Goal: Transaction & Acquisition: Purchase product/service

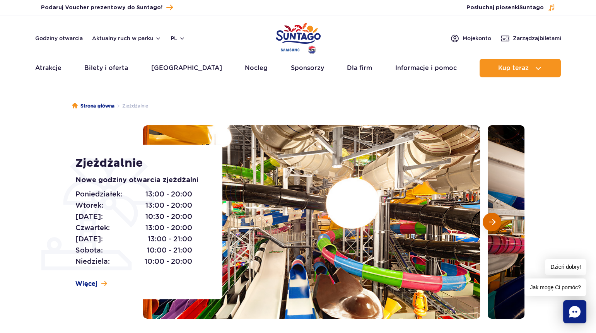
click at [490, 225] on span "Następny slajd" at bounding box center [492, 221] width 7 height 7
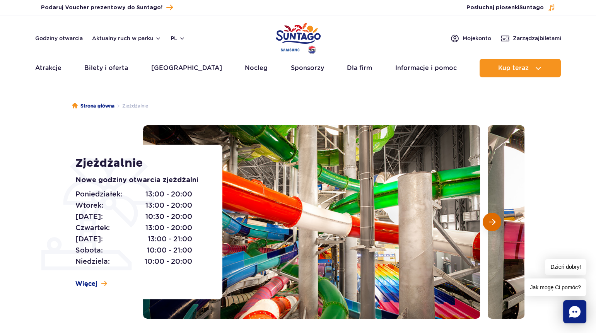
click at [496, 223] on button "Następny slajd" at bounding box center [491, 222] width 19 height 19
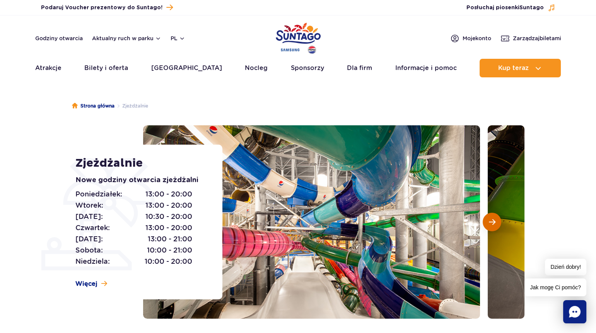
click at [496, 223] on button "Następny slajd" at bounding box center [491, 222] width 19 height 19
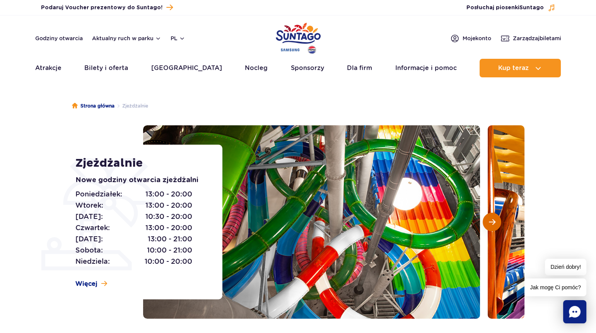
click at [496, 223] on button "Następny slajd" at bounding box center [491, 222] width 19 height 19
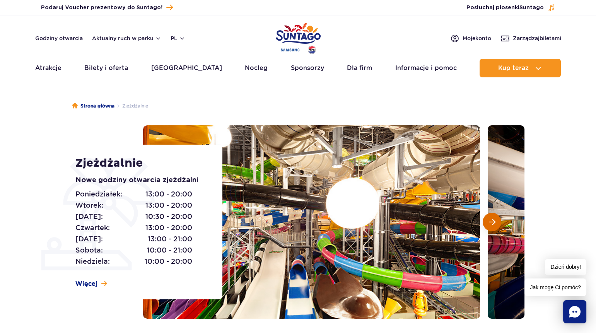
click at [496, 223] on button "Następny slajd" at bounding box center [491, 222] width 19 height 19
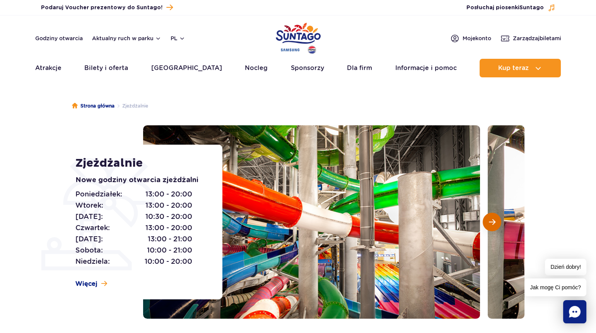
click at [496, 223] on button "Następny slajd" at bounding box center [491, 222] width 19 height 19
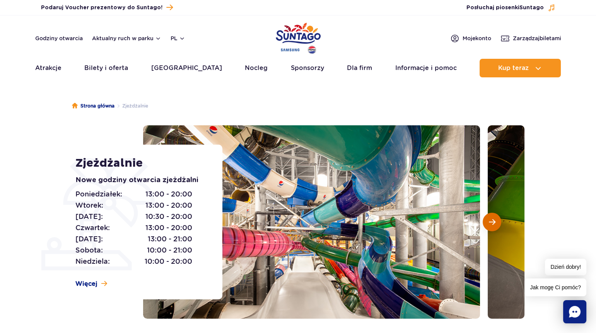
click at [496, 223] on button "Następny slajd" at bounding box center [491, 222] width 19 height 19
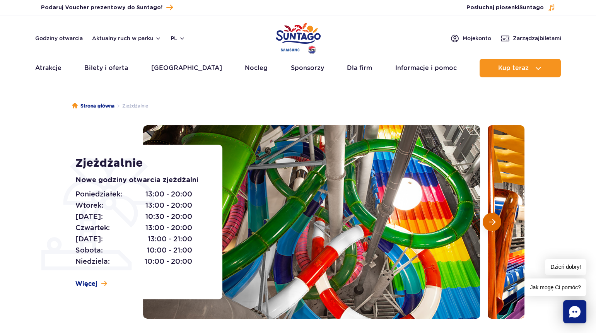
click at [496, 223] on button "Następny slajd" at bounding box center [491, 222] width 19 height 19
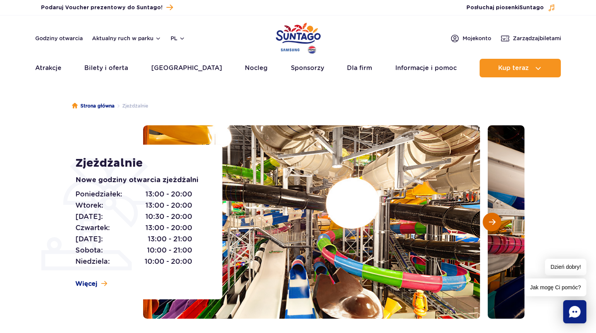
click at [496, 223] on button "Następny slajd" at bounding box center [491, 222] width 19 height 19
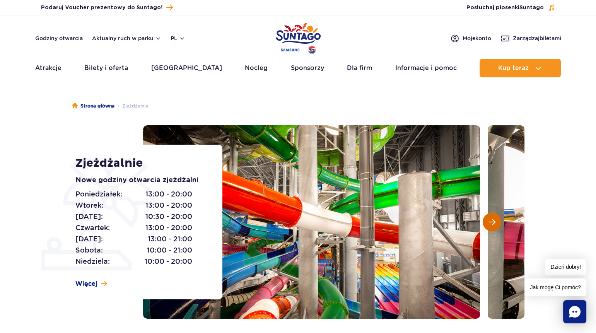
click at [496, 223] on button "Następny slajd" at bounding box center [491, 222] width 19 height 19
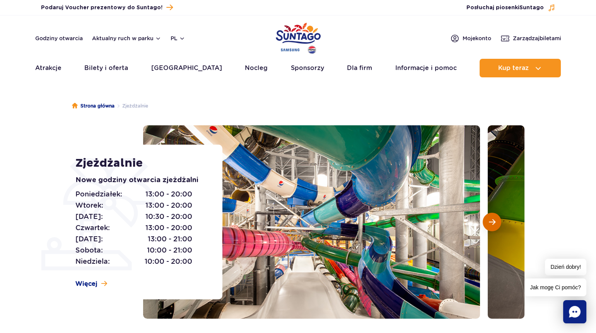
click at [496, 223] on button "Następny slajd" at bounding box center [491, 222] width 19 height 19
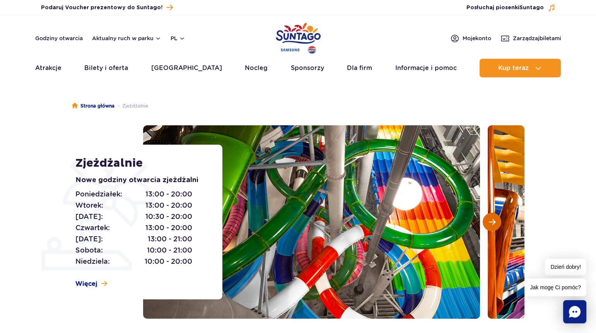
click at [496, 223] on button "Następny slajd" at bounding box center [491, 222] width 19 height 19
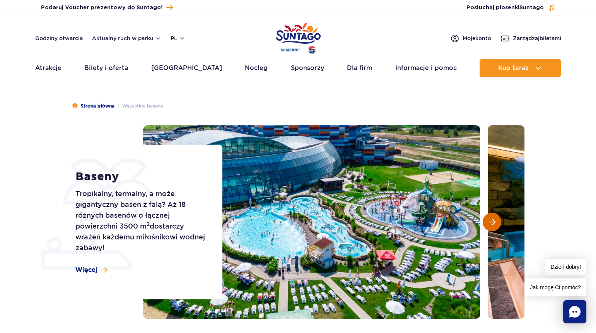
click at [492, 220] on span "Następny slajd" at bounding box center [492, 221] width 7 height 7
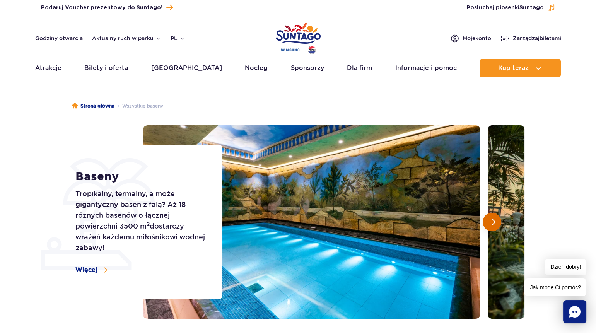
click at [492, 220] on span "Następny slajd" at bounding box center [492, 221] width 7 height 7
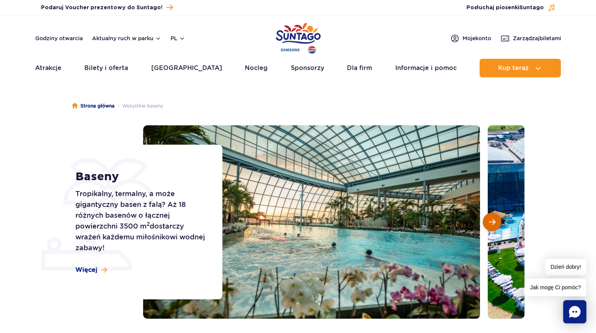
click at [494, 222] on span "Następny slajd" at bounding box center [492, 221] width 7 height 7
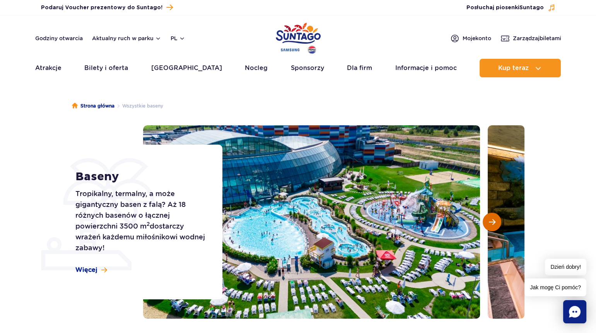
click at [494, 222] on span "Następny slajd" at bounding box center [492, 221] width 7 height 7
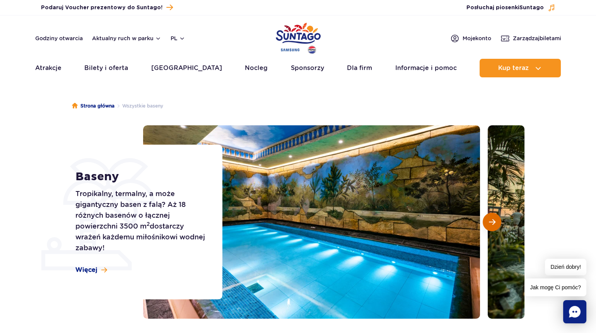
click at [494, 222] on span "Następny slajd" at bounding box center [492, 221] width 7 height 7
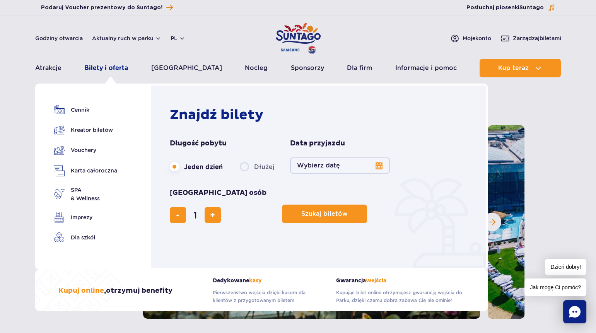
click at [111, 69] on link "Bilety i oferta" at bounding box center [106, 68] width 44 height 19
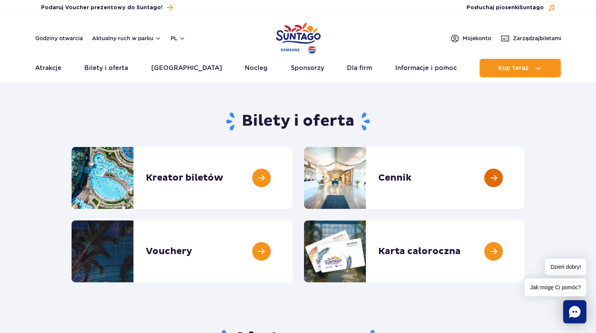
click at [524, 176] on link at bounding box center [524, 178] width 0 height 62
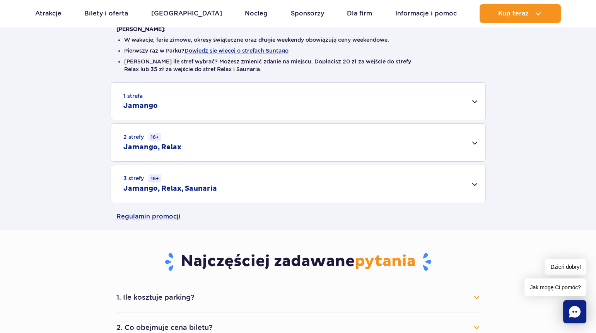
scroll to position [204, 0]
click at [475, 103] on div "1 strefa Jamango" at bounding box center [298, 100] width 374 height 37
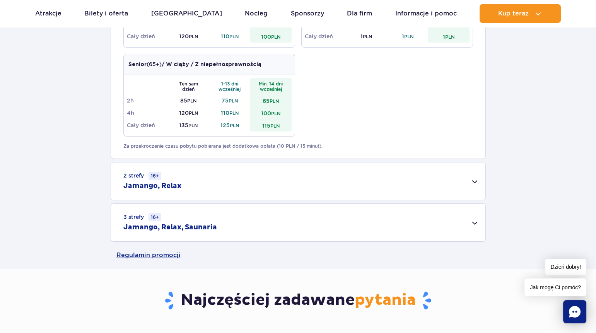
scroll to position [453, 0]
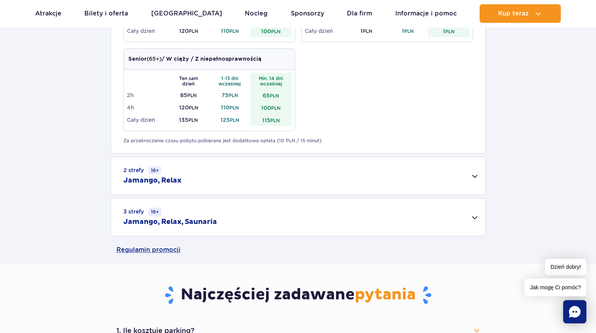
click at [474, 176] on div "2 strefy 16+ Jamango, Relax" at bounding box center [298, 175] width 374 height 37
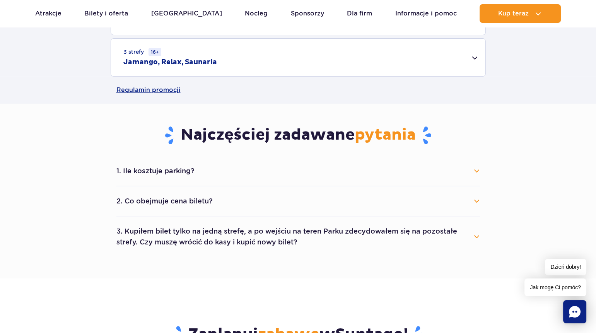
scroll to position [719, 0]
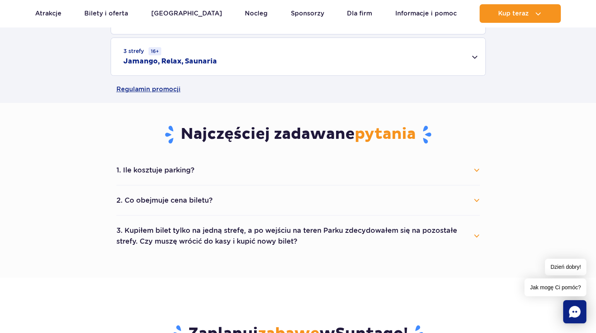
click at [480, 171] on div "1. Ile kosztuje parking? Parking kosztuje 25 zł za każdy rozpoczęty dzień kalen…" at bounding box center [298, 205] width 375 height 101
click at [476, 170] on button "1. Ile kosztuje parking?" at bounding box center [297, 170] width 363 height 17
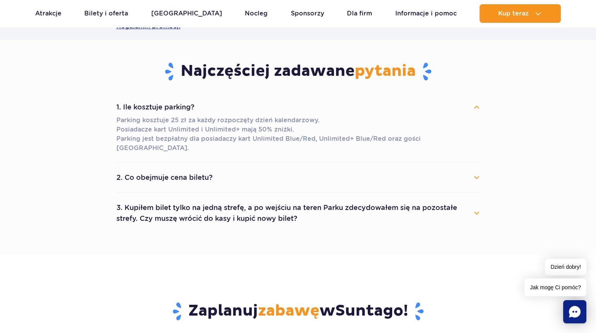
scroll to position [784, 0]
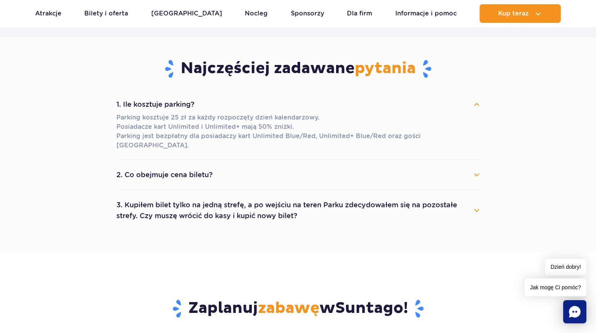
click at [475, 166] on button "2. Co obejmuje cena biletu?" at bounding box center [297, 174] width 363 height 17
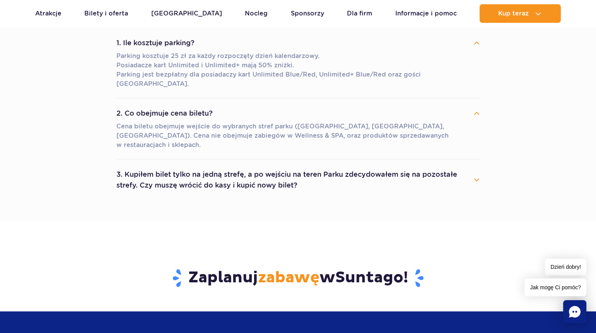
scroll to position [847, 0]
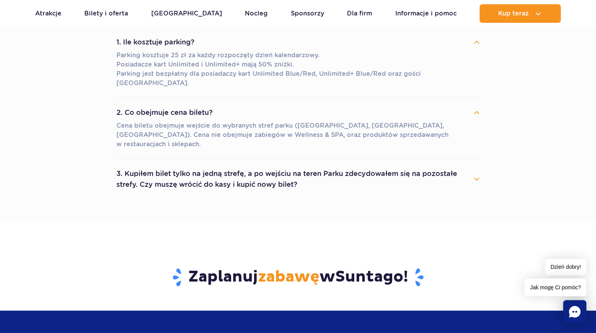
click at [476, 165] on button "3. Kupiłem bilet tylko na jedną strefę, a po wejściu na teren Parku zdecydowałe…" at bounding box center [297, 179] width 363 height 28
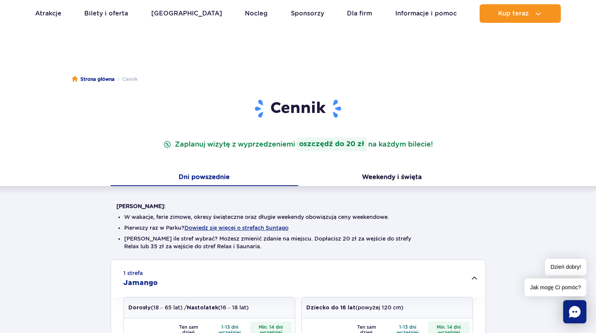
scroll to position [22, 0]
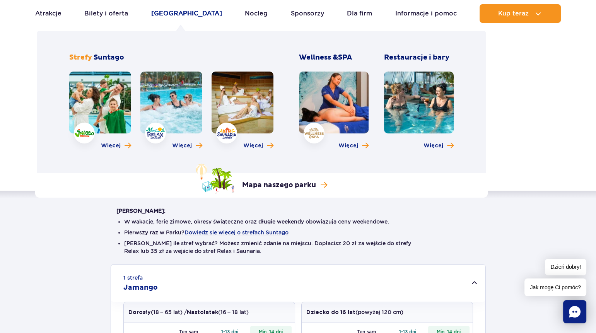
click at [184, 15] on link "[GEOGRAPHIC_DATA]" at bounding box center [186, 13] width 71 height 19
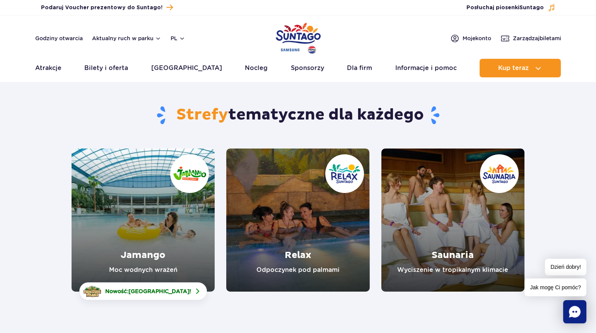
click at [162, 221] on link "Jamango" at bounding box center [143, 219] width 143 height 143
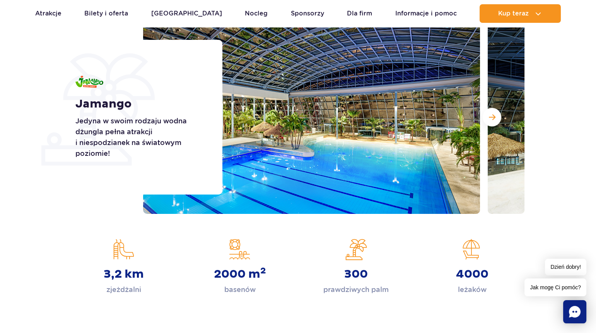
scroll to position [104, 0]
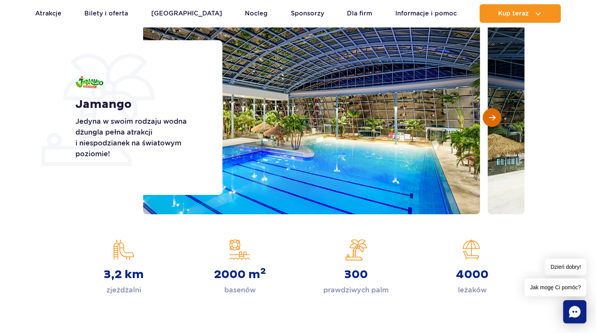
click at [497, 112] on button "Następny slajd" at bounding box center [491, 117] width 19 height 19
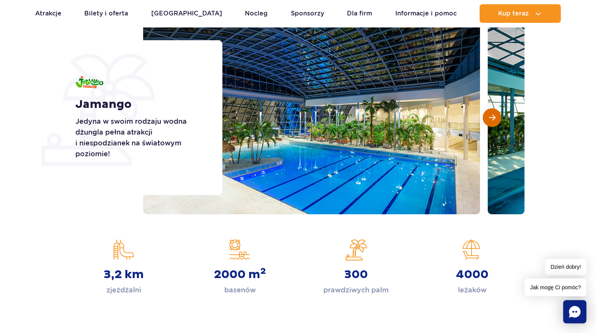
click at [493, 115] on span "Następny slajd" at bounding box center [492, 117] width 7 height 7
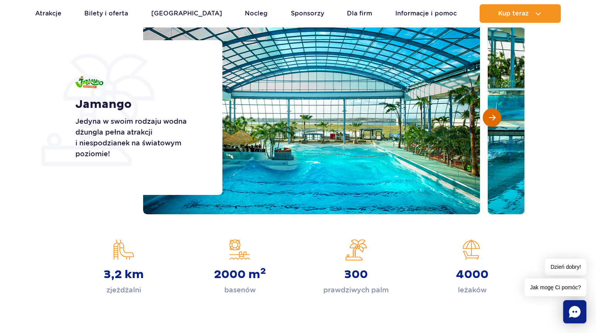
click at [494, 115] on span "Następny slajd" at bounding box center [492, 117] width 7 height 7
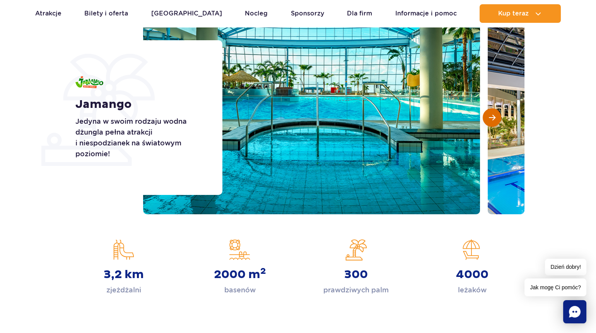
click at [494, 115] on span "Następny slajd" at bounding box center [492, 117] width 7 height 7
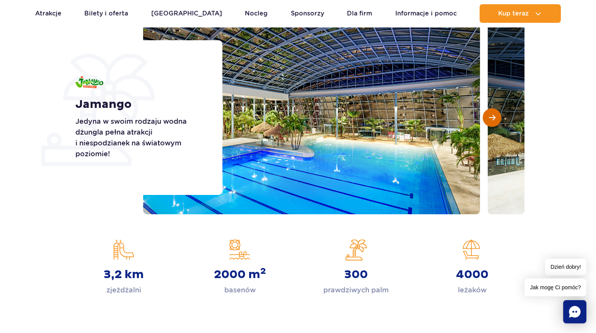
click at [495, 115] on button "Następny slajd" at bounding box center [491, 117] width 19 height 19
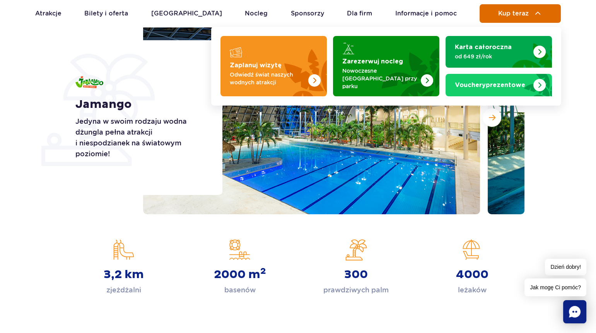
click at [543, 14] on button "Kup teraz" at bounding box center [519, 13] width 81 height 19
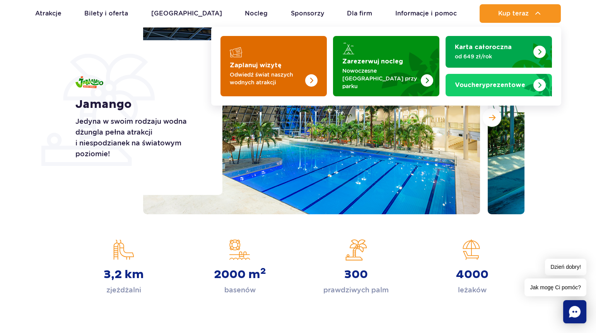
click at [299, 72] on p "Odwiedź świat naszych wodnych atrakcji" at bounding box center [267, 78] width 75 height 15
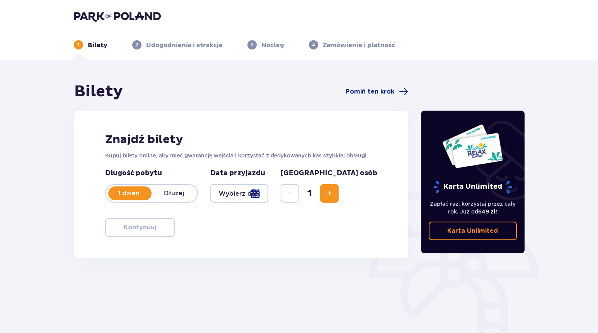
click at [269, 189] on div at bounding box center [239, 193] width 58 height 19
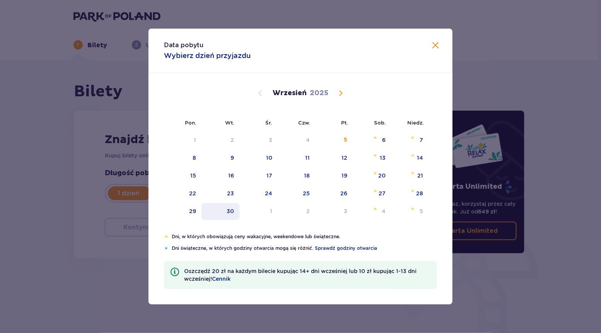
click at [230, 213] on div "30" at bounding box center [230, 211] width 7 height 8
type input "[DATE]"
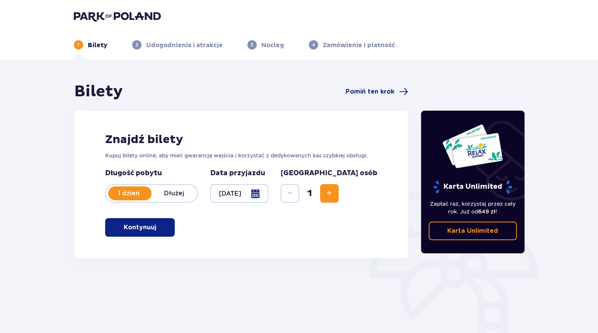
click at [334, 193] on span "Increase" at bounding box center [329, 193] width 9 height 9
click at [155, 231] on span "button" at bounding box center [157, 227] width 9 height 9
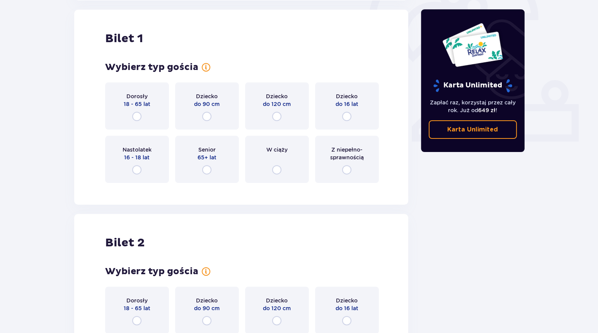
scroll to position [258, 0]
click at [347, 121] on div "Dziecko do 16 lat" at bounding box center [347, 105] width 64 height 47
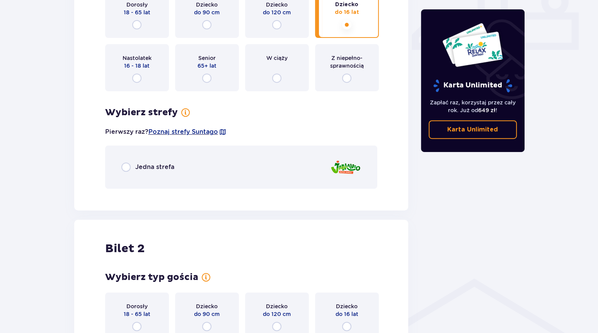
scroll to position [358, 0]
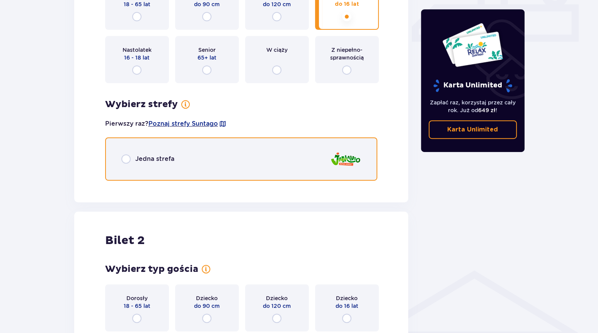
click at [126, 159] on input "radio" at bounding box center [125, 158] width 9 height 9
radio input "true"
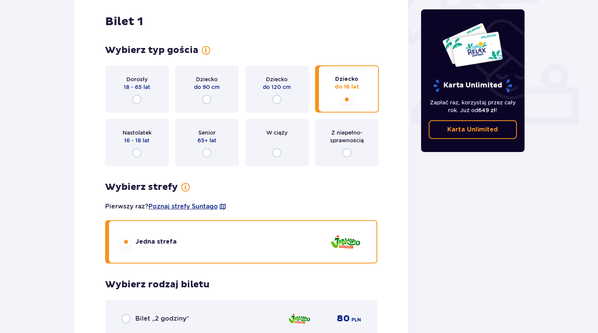
scroll to position [276, 0]
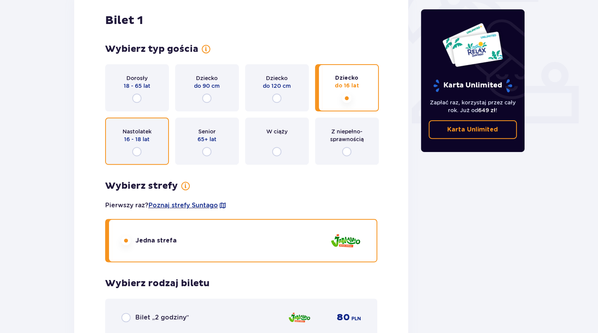
click at [138, 152] on input "radio" at bounding box center [136, 151] width 9 height 9
radio input "true"
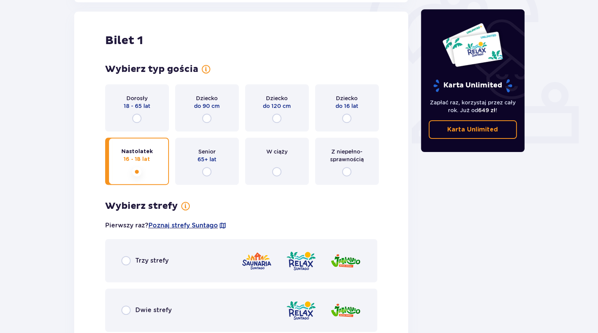
scroll to position [233, 0]
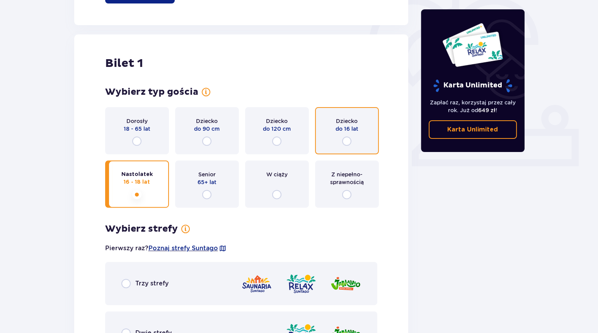
click at [348, 137] on input "radio" at bounding box center [346, 140] width 9 height 9
radio input "true"
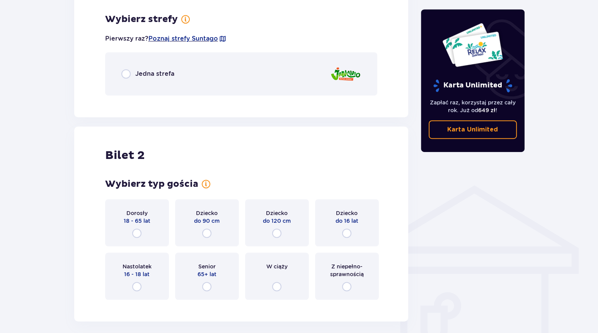
scroll to position [447, 0]
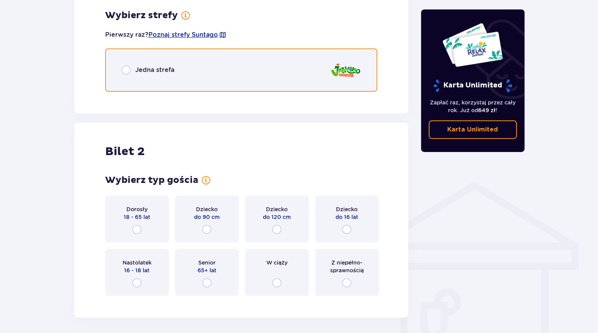
click at [126, 70] on input "radio" at bounding box center [125, 69] width 9 height 9
radio input "true"
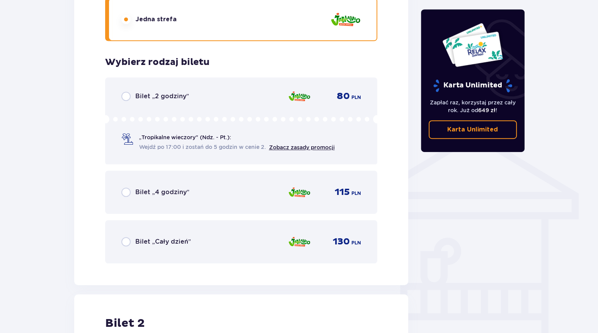
scroll to position [469, 0]
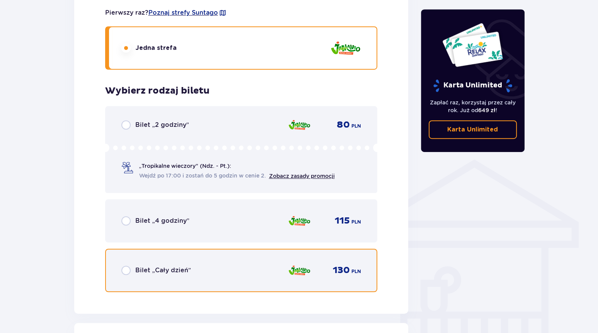
click at [129, 270] on input "radio" at bounding box center [125, 270] width 9 height 9
radio input "true"
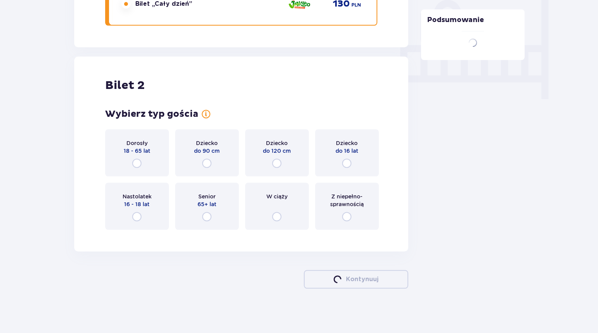
scroll to position [736, 0]
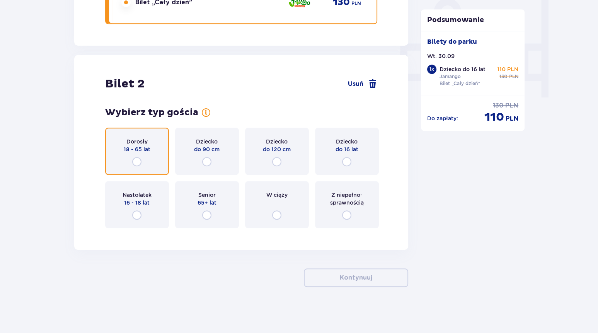
click at [140, 162] on input "radio" at bounding box center [136, 161] width 9 height 9
radio input "true"
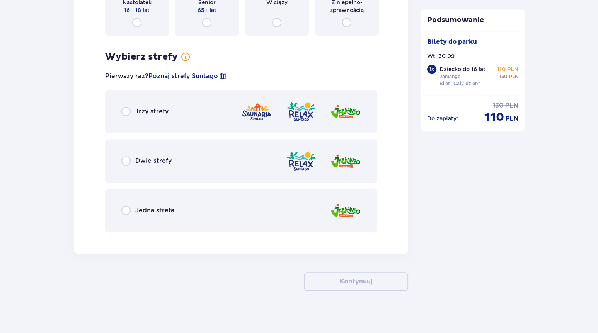
scroll to position [933, 0]
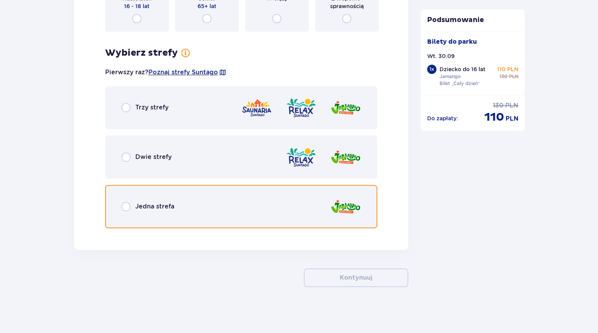
click at [127, 207] on input "radio" at bounding box center [125, 206] width 9 height 9
radio input "true"
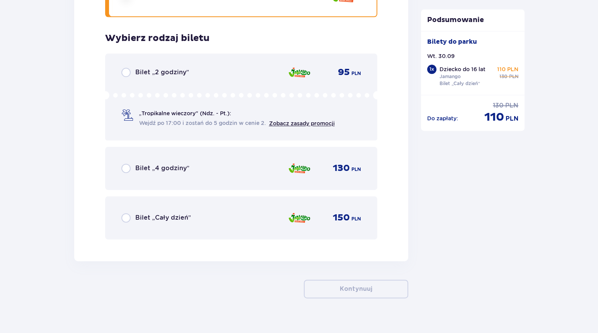
scroll to position [1155, 0]
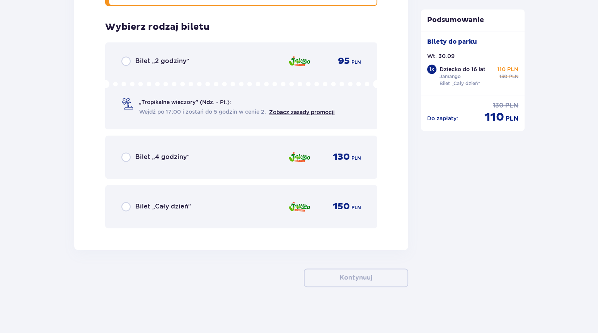
click at [130, 203] on div "Bilet „Cały dzień”" at bounding box center [156, 206] width 70 height 9
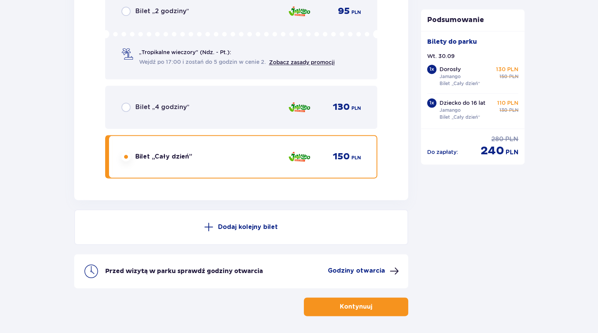
scroll to position [1234, 0]
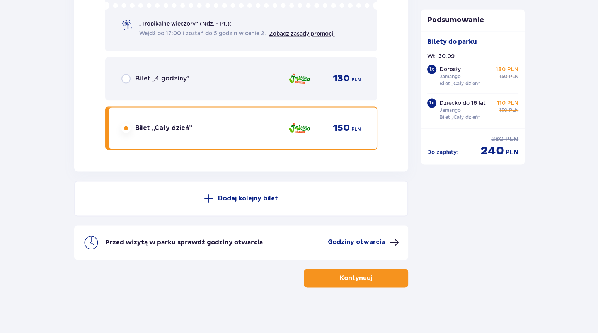
click at [359, 241] on p "Godziny otwarcia" at bounding box center [356, 242] width 57 height 9
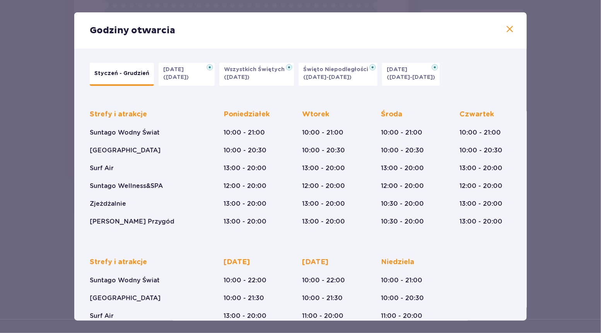
click at [505, 29] on span at bounding box center [509, 29] width 9 height 9
